Goal: Go to known website: Access a specific website the user already knows

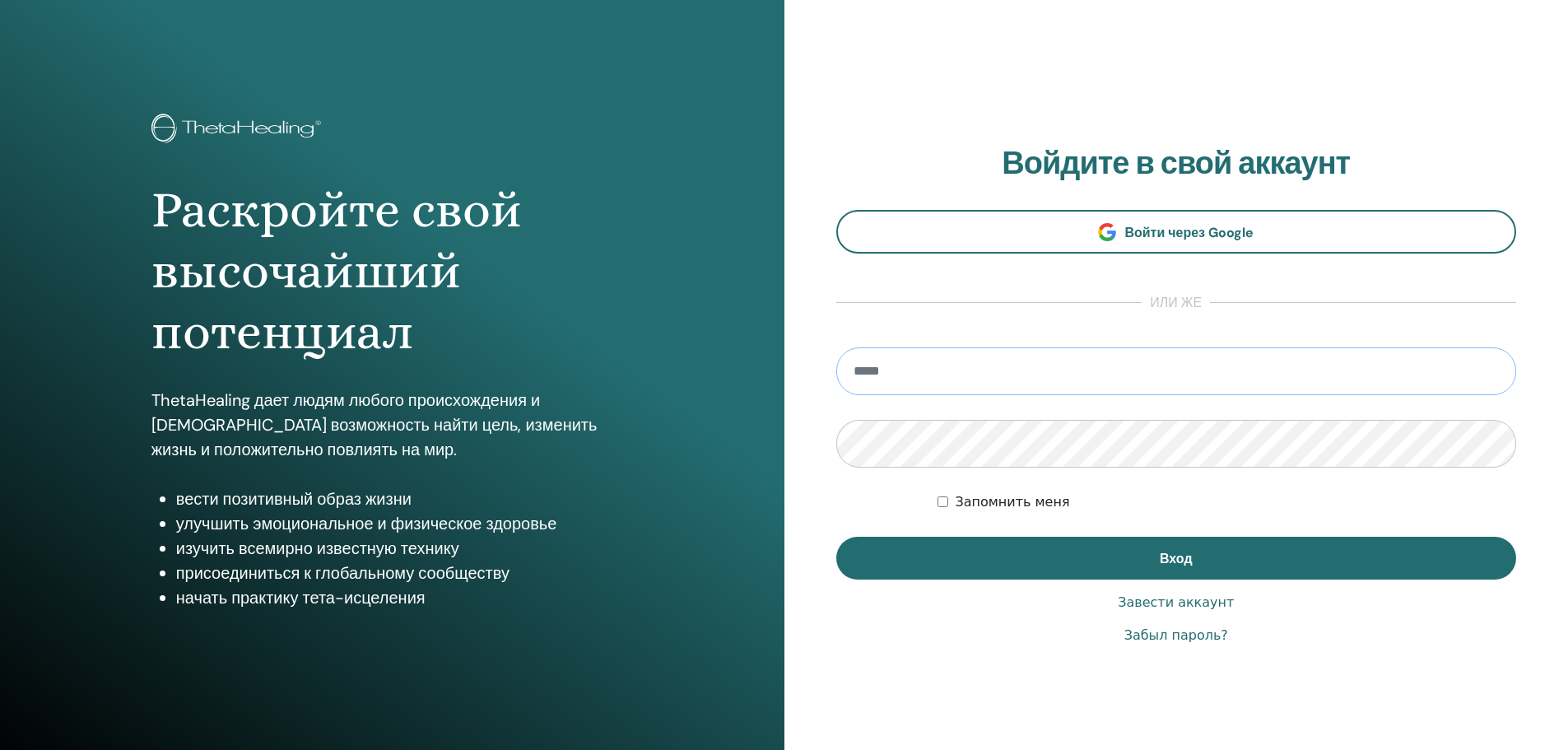
click at [871, 364] on input "email" at bounding box center [1176, 371] width 681 height 48
